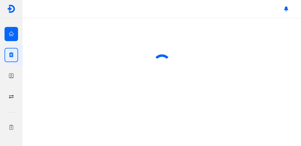
click at [13, 34] on icon "button" at bounding box center [11, 34] width 6 height 6
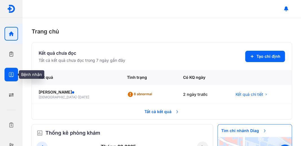
click at [8, 72] on icon "button" at bounding box center [11, 74] width 6 height 6
click at [14, 75] on div at bounding box center [12, 75] width 14 height 14
click at [12, 74] on icon "button" at bounding box center [11, 74] width 6 height 6
click at [12, 75] on icon "button" at bounding box center [11, 74] width 6 height 6
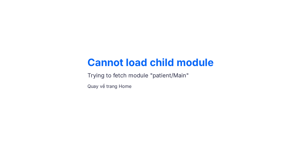
click at [155, 25] on div "Cannot load child module Trying to fetch module "patient/Main" Quay về trang Ho…" at bounding box center [150, 73] width 301 height 146
